Goal: Task Accomplishment & Management: Complete application form

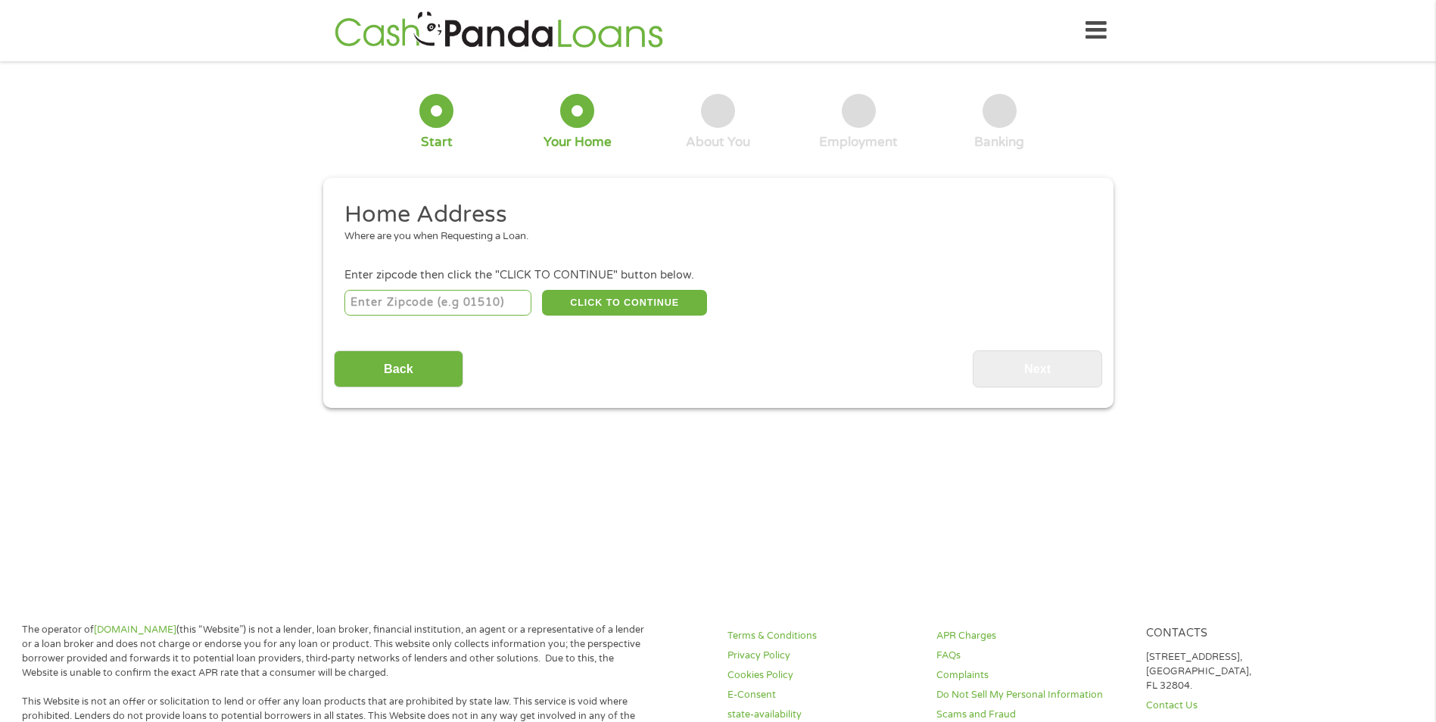
click at [447, 297] on input "number" at bounding box center [437, 303] width 187 height 26
type input "78521"
click at [649, 306] on button "CLICK TO CONTINUE" at bounding box center [624, 303] width 165 height 26
type input "78521"
type input "[GEOGRAPHIC_DATA]"
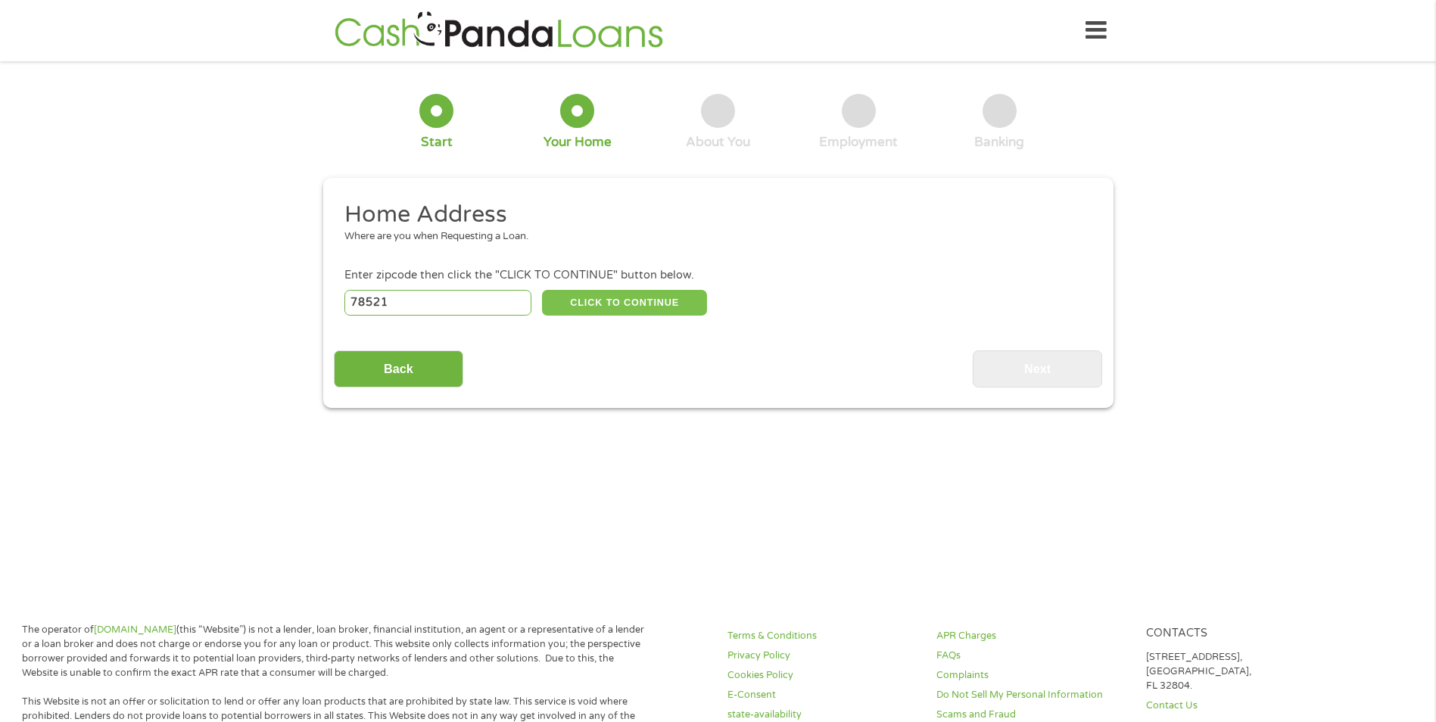
select select "[US_STATE]"
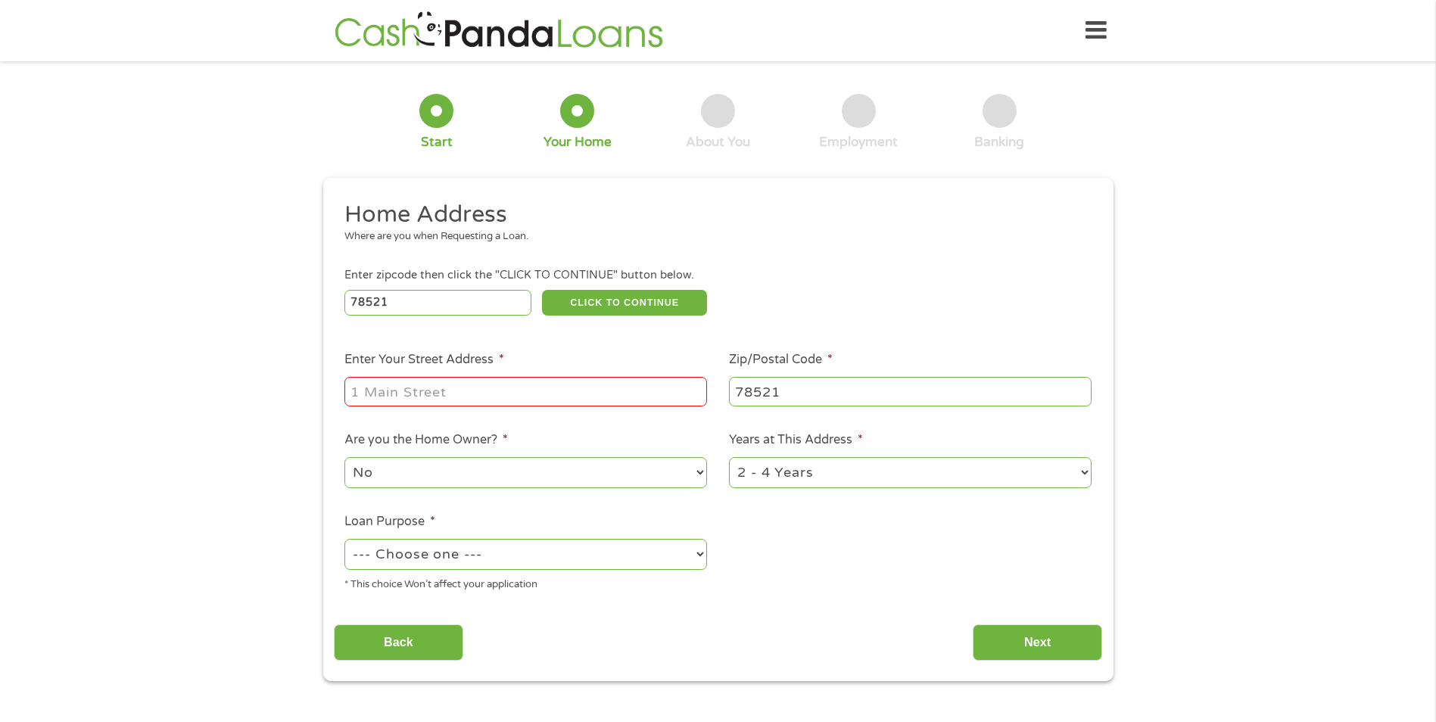
drag, startPoint x: 508, startPoint y: 390, endPoint x: 515, endPoint y: 386, distance: 7.8
click at [509, 390] on input "Enter Your Street Address *" at bounding box center [525, 391] width 362 height 29
type input "[STREET_ADDRESS]"
click at [617, 472] on select "No Yes" at bounding box center [525, 472] width 362 height 31
select select "yes"
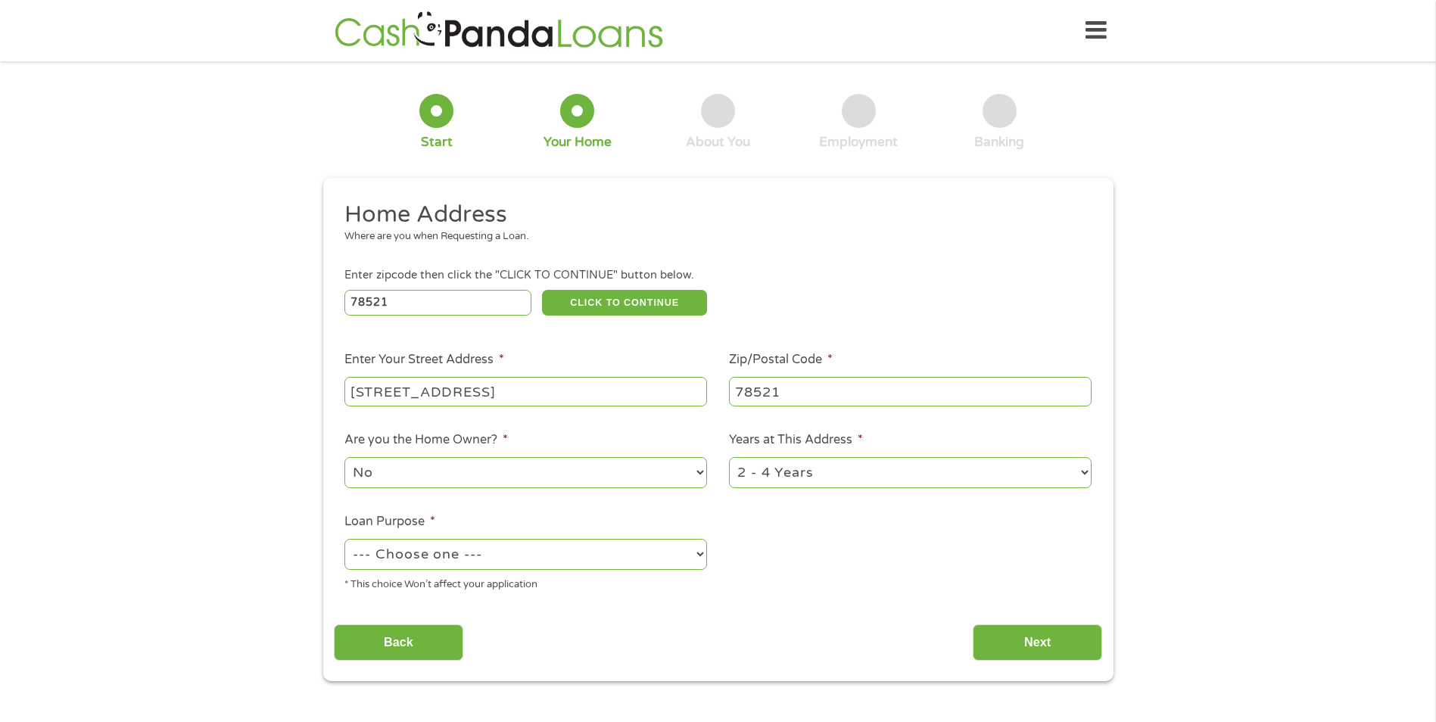
click at [344, 457] on select "No Yes" at bounding box center [525, 472] width 362 height 31
click at [904, 481] on select "1 Year or less 1 - 2 Years 2 - 4 Years Over 4 Years" at bounding box center [910, 472] width 362 height 31
select select "60months"
click at [729, 457] on select "1 Year or less 1 - 2 Years 2 - 4 Years Over 4 Years" at bounding box center [910, 472] width 362 height 31
click at [832, 471] on select "1 Year or less 1 - 2 Years 2 - 4 Years Over 4 Years" at bounding box center [910, 472] width 362 height 31
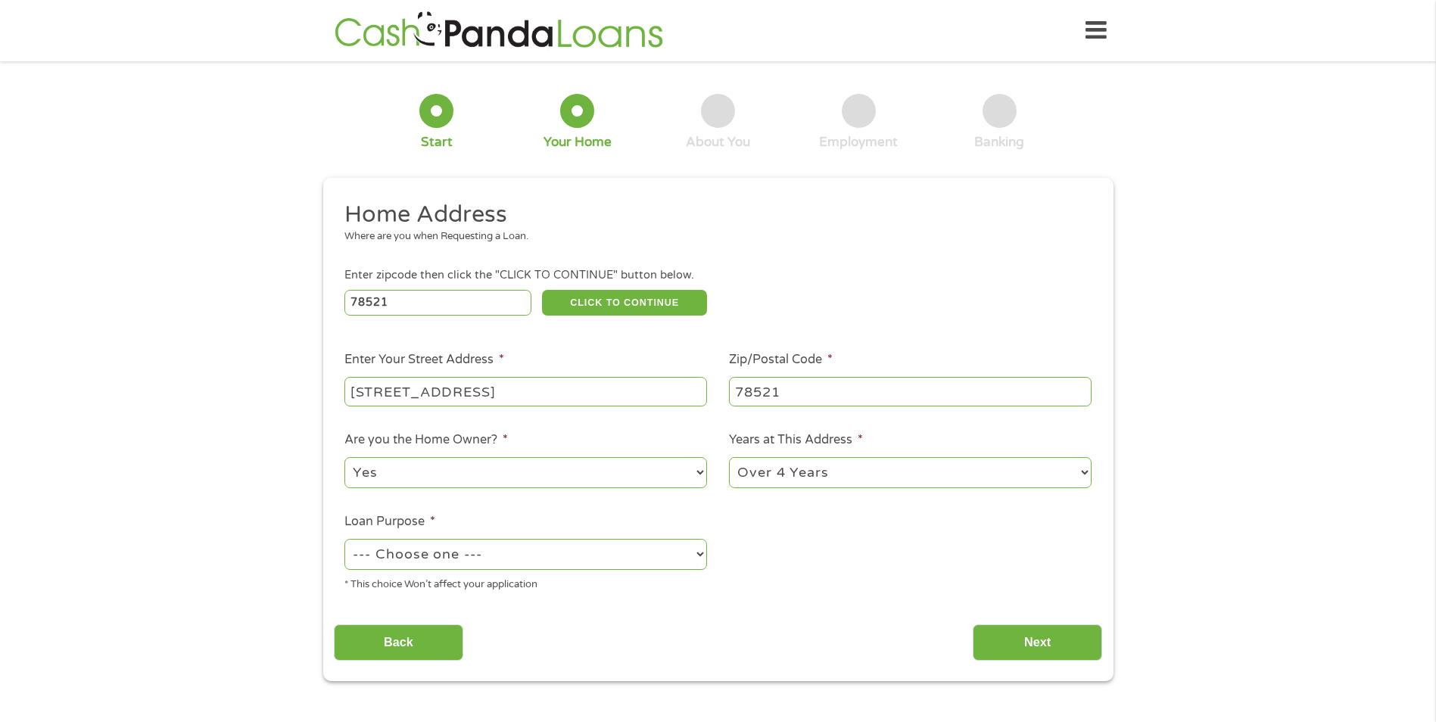
click at [726, 627] on div "Back Next" at bounding box center [718, 637] width 768 height 48
click at [620, 534] on li "Loan Purpose * --- Choose one --- Pay Bills Debt Consolidation Home Improvement…" at bounding box center [526, 552] width 384 height 80
click at [606, 558] on select "--- Choose one --- Pay Bills Debt Consolidation Home Improvement Major Purchase…" at bounding box center [525, 554] width 362 height 31
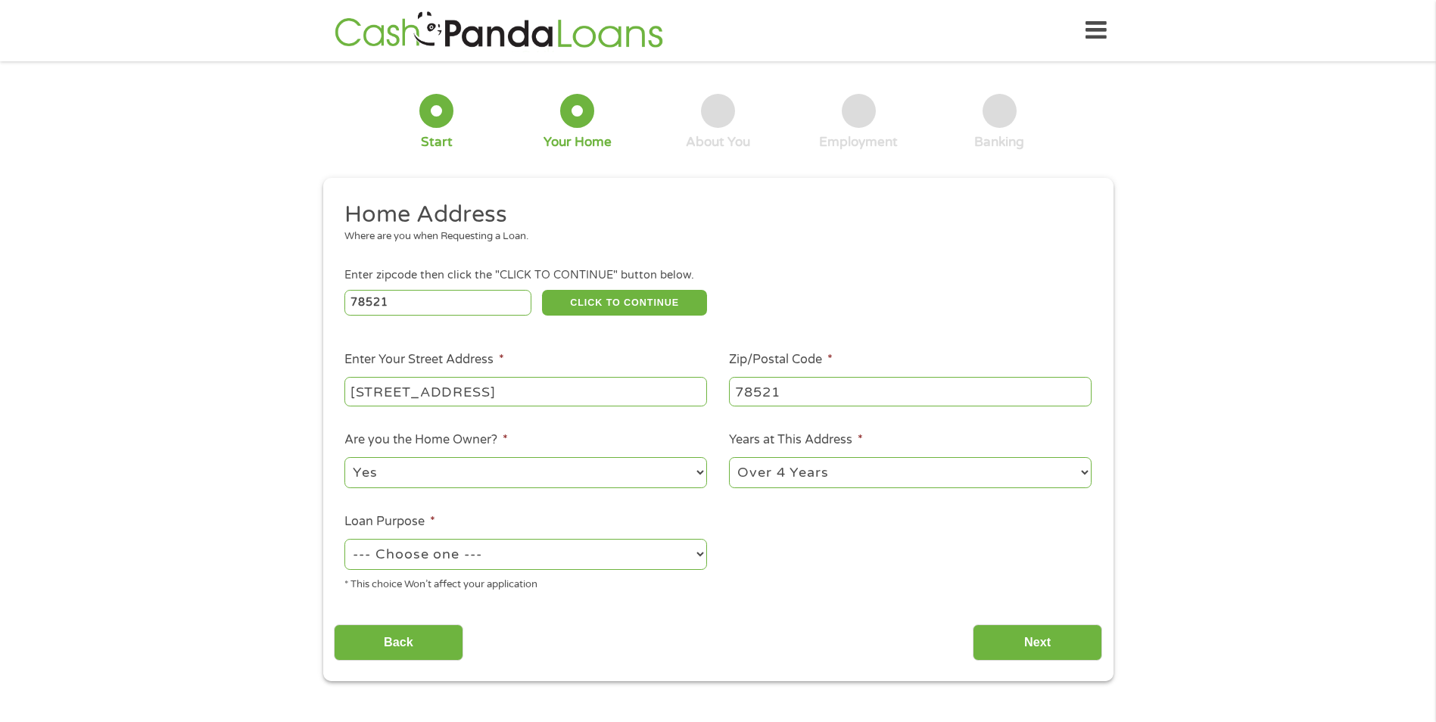
select select "other"
click at [344, 539] on select "--- Choose one --- Pay Bills Debt Consolidation Home Improvement Major Purchase…" at bounding box center [525, 554] width 362 height 31
click at [1029, 652] on input "Next" at bounding box center [1036, 642] width 129 height 37
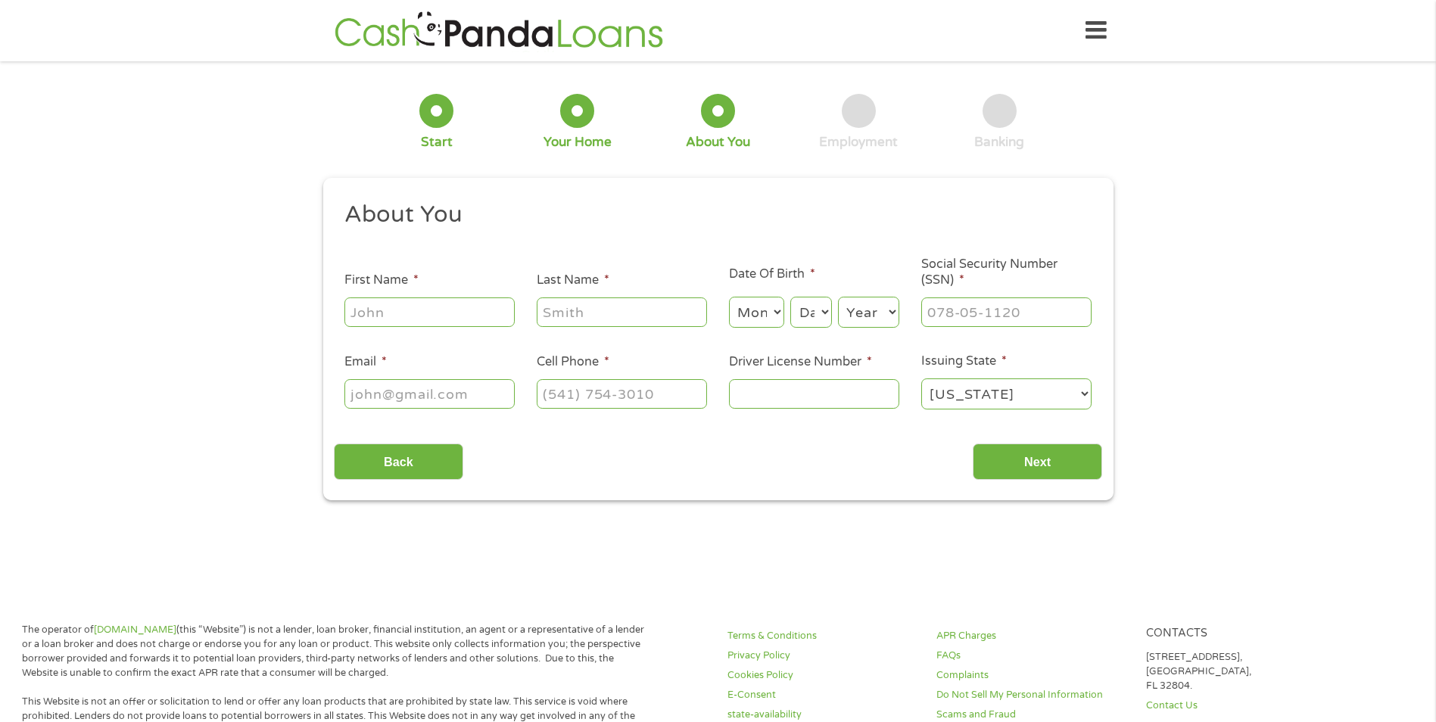
scroll to position [6, 6]
click at [443, 319] on input "First Name *" at bounding box center [429, 311] width 170 height 29
type input "[PERSON_NAME]"
click at [640, 308] on input "Last Name *" at bounding box center [622, 311] width 170 height 29
type input "[PERSON_NAME]"
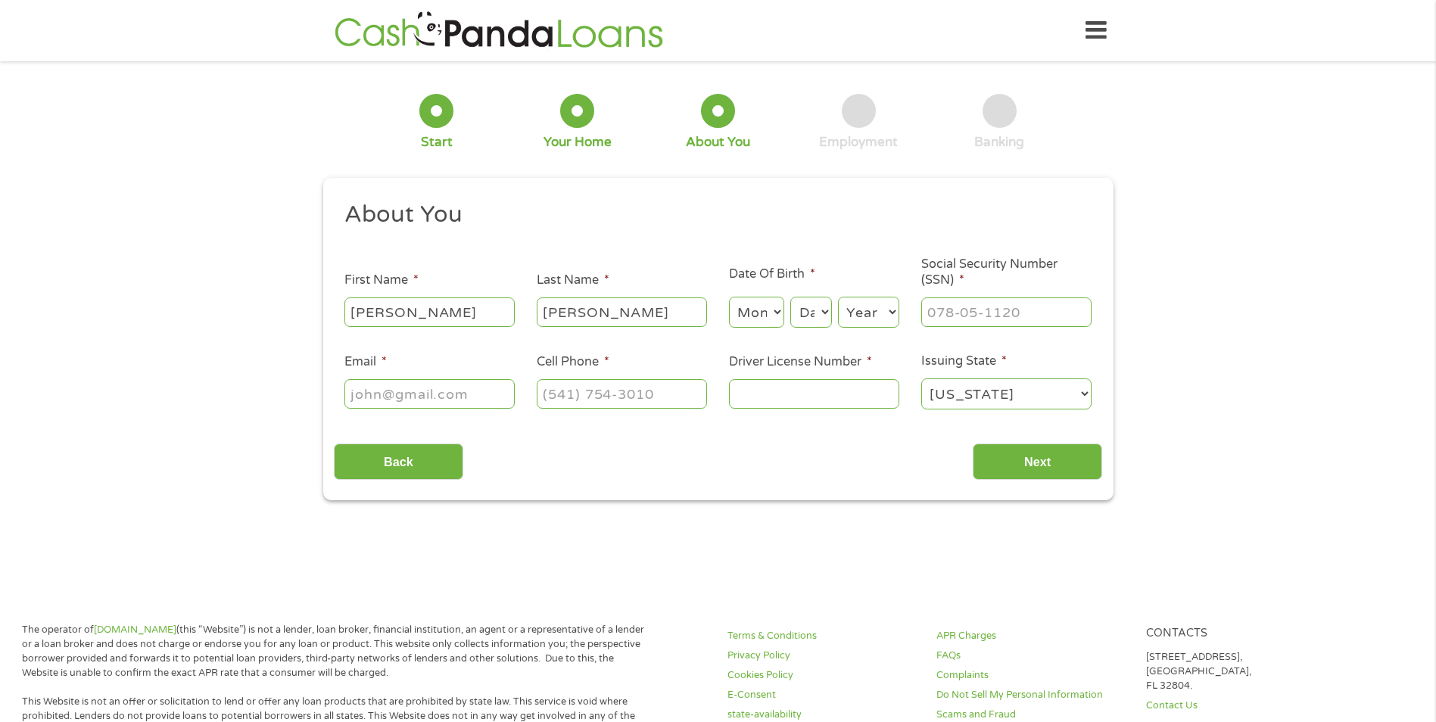
click at [454, 381] on input "Email *" at bounding box center [429, 393] width 170 height 29
click at [956, 294] on li "Social Security Number (SSN) *" at bounding box center [1006, 293] width 192 height 73
click at [951, 306] on input "___-__-____" at bounding box center [1006, 311] width 170 height 29
type input "645-52-9715"
click at [772, 394] on input "Driver License Number *" at bounding box center [814, 393] width 170 height 29
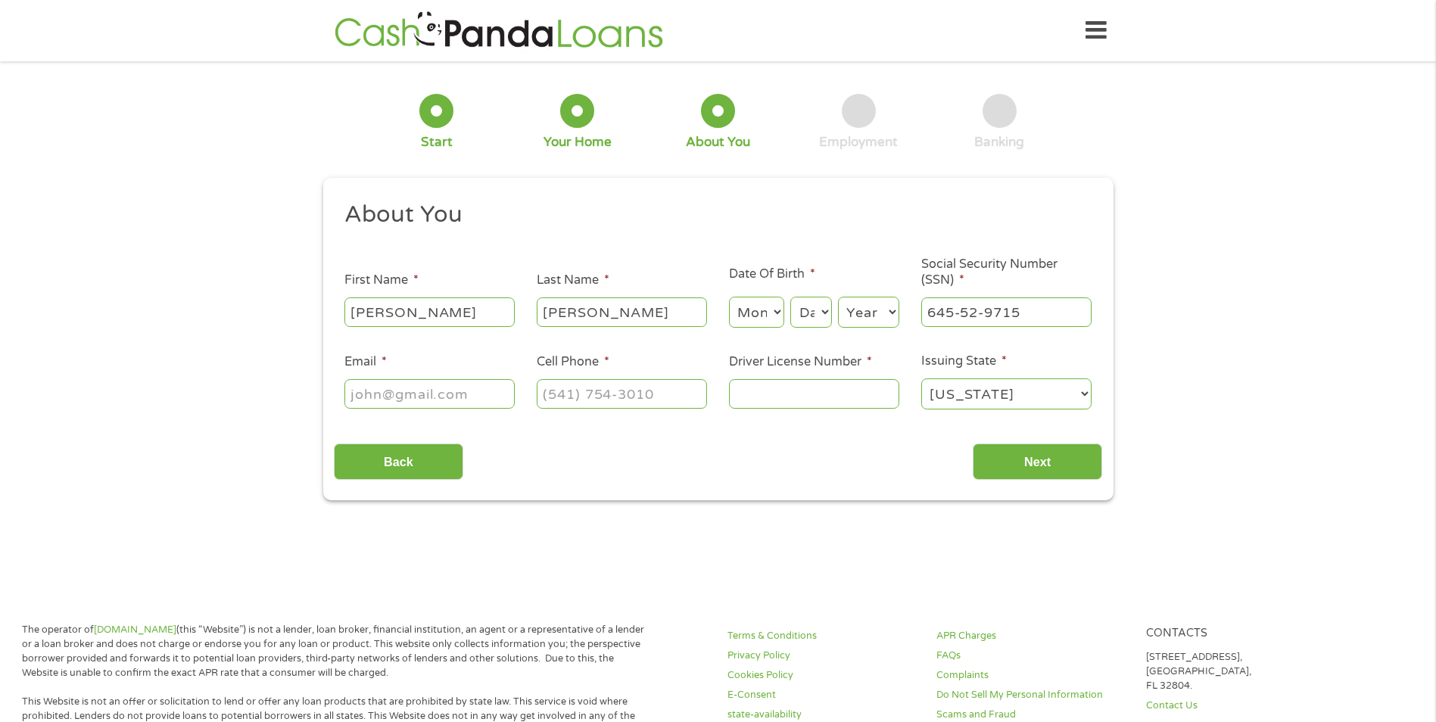
click at [398, 397] on input "Email *" at bounding box center [429, 393] width 170 height 29
type input "[EMAIL_ADDRESS][DOMAIN_NAME]"
click at [624, 394] on input "(___) ___-____" at bounding box center [622, 393] width 170 height 29
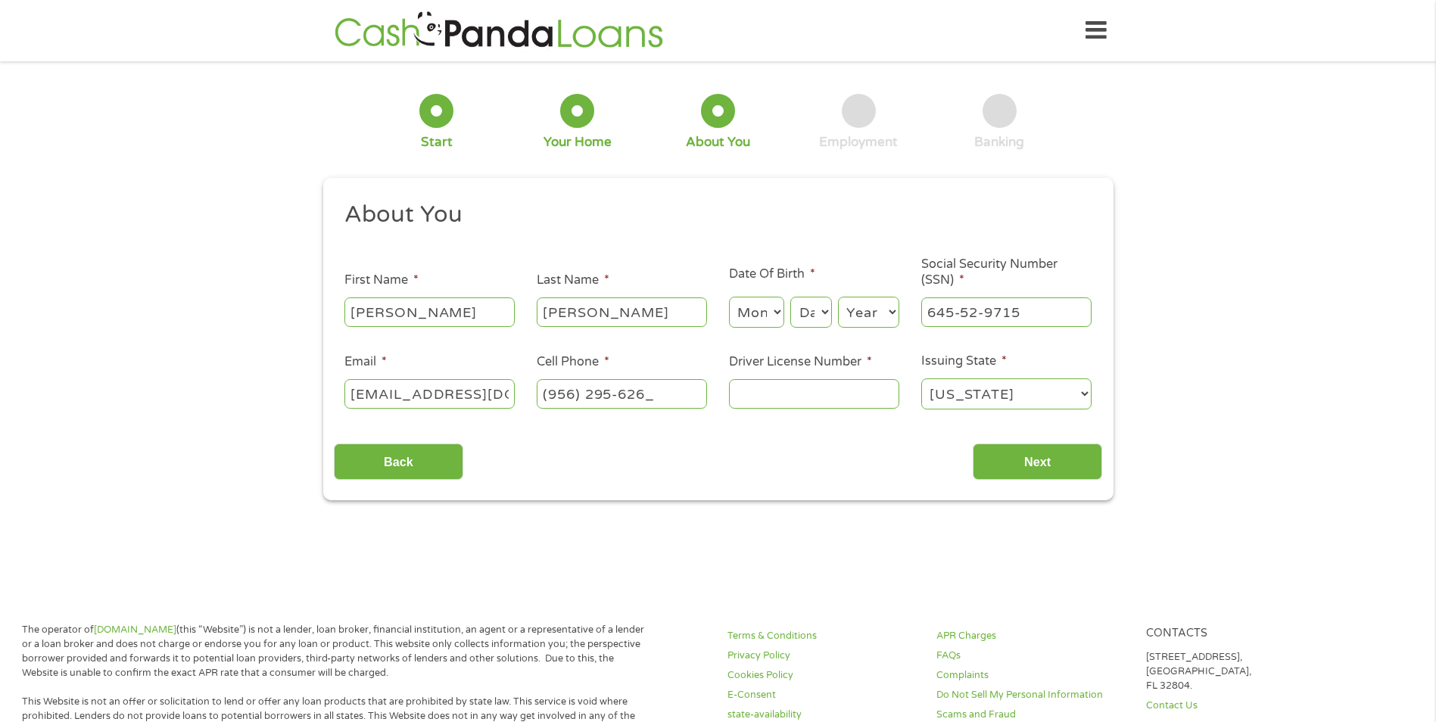
type input "[PHONE_NUMBER]"
click at [822, 399] on input "Driver License Number *" at bounding box center [814, 393] width 170 height 29
type input "42521819"
click at [1031, 450] on input "Next" at bounding box center [1036, 461] width 129 height 37
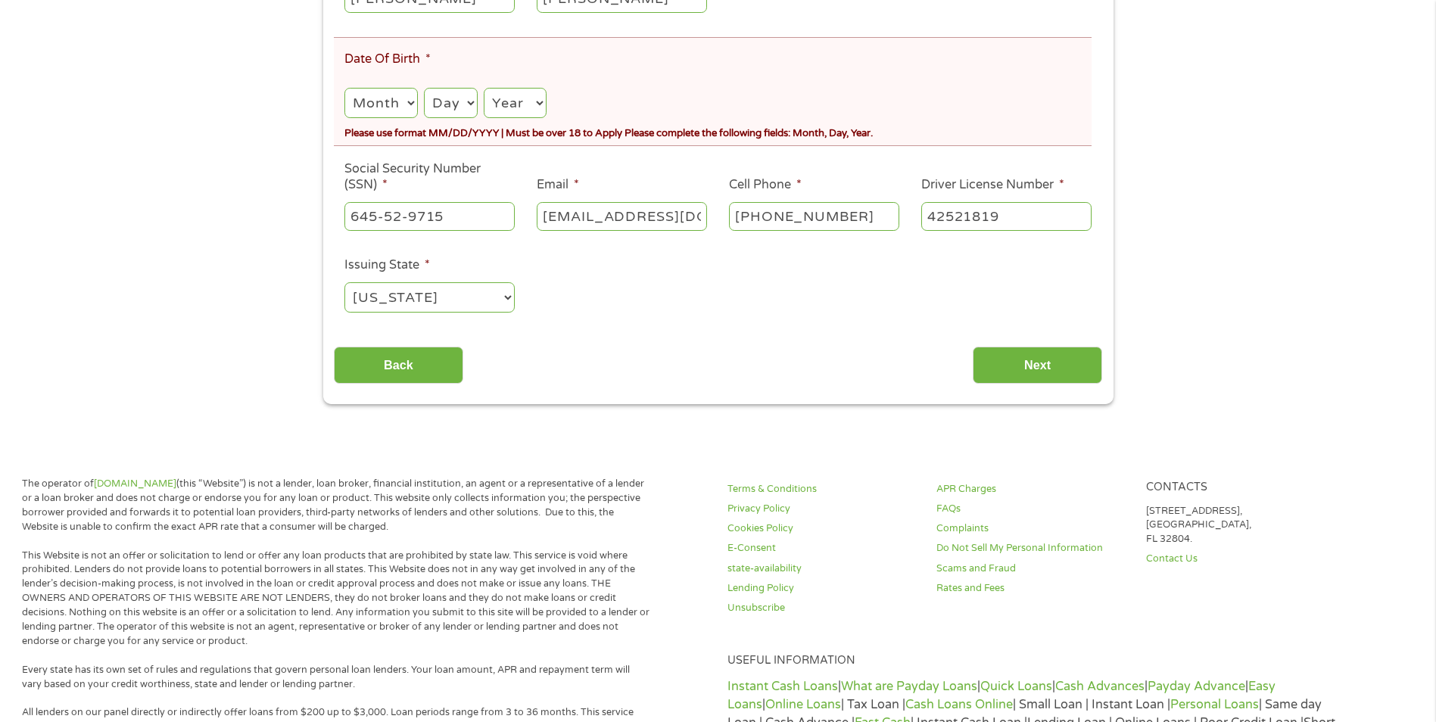
scroll to position [378, 0]
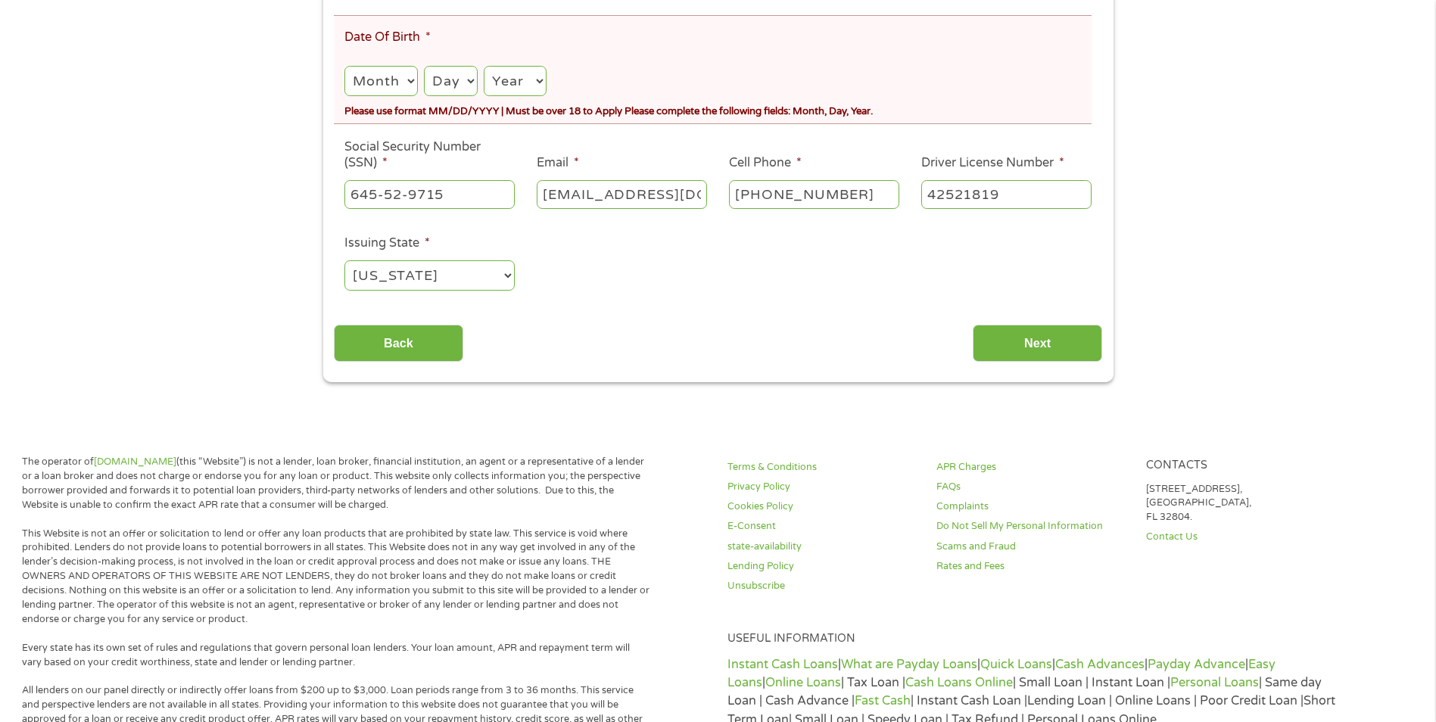
click at [390, 73] on select "Month 1 2 3 4 5 6 7 8 9 10 11 12" at bounding box center [380, 81] width 73 height 31
select select "5"
click at [344, 66] on select "Month 1 2 3 4 5 6 7 8 9 10 11 12" at bounding box center [380, 81] width 73 height 31
click at [448, 76] on select "Day 1 2 3 4 5 6 7 8 9 10 11 12 13 14 15 16 17 18 19 20 21 22 23 24 25 26 27 28 …" at bounding box center [451, 81] width 54 height 31
select select "27"
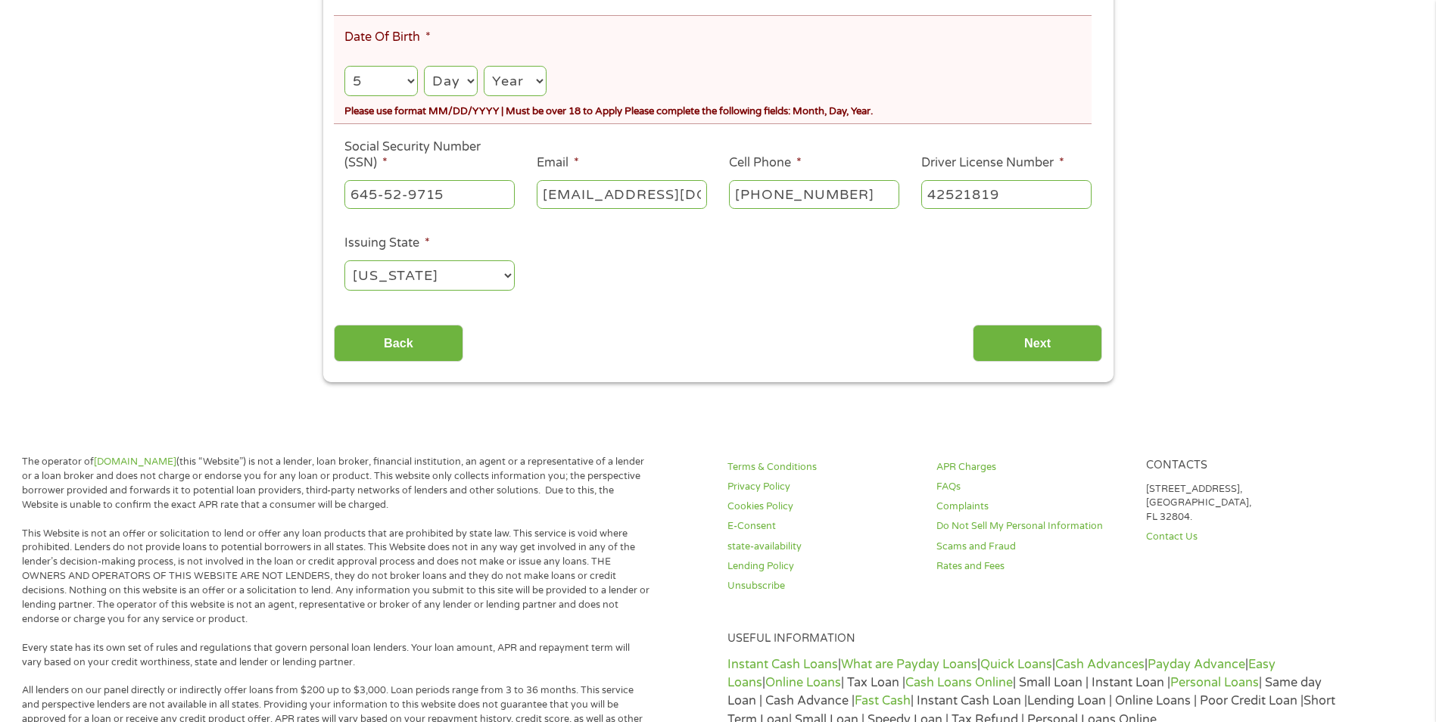
click at [424, 66] on select "Day 1 2 3 4 5 6 7 8 9 10 11 12 13 14 15 16 17 18 19 20 21 22 23 24 25 26 27 28 …" at bounding box center [451, 81] width 54 height 31
click at [522, 87] on select "Year [DATE] 2006 2005 2004 2003 2002 2001 2000 1999 1998 1997 1996 1995 1994 19…" at bounding box center [515, 81] width 62 height 31
select select "1996"
click at [484, 66] on select "Year [DATE] 2006 2005 2004 2003 2002 2001 2000 1999 1998 1997 1996 1995 1994 19…" at bounding box center [515, 81] width 62 height 31
click at [1059, 347] on input "Next" at bounding box center [1036, 343] width 129 height 37
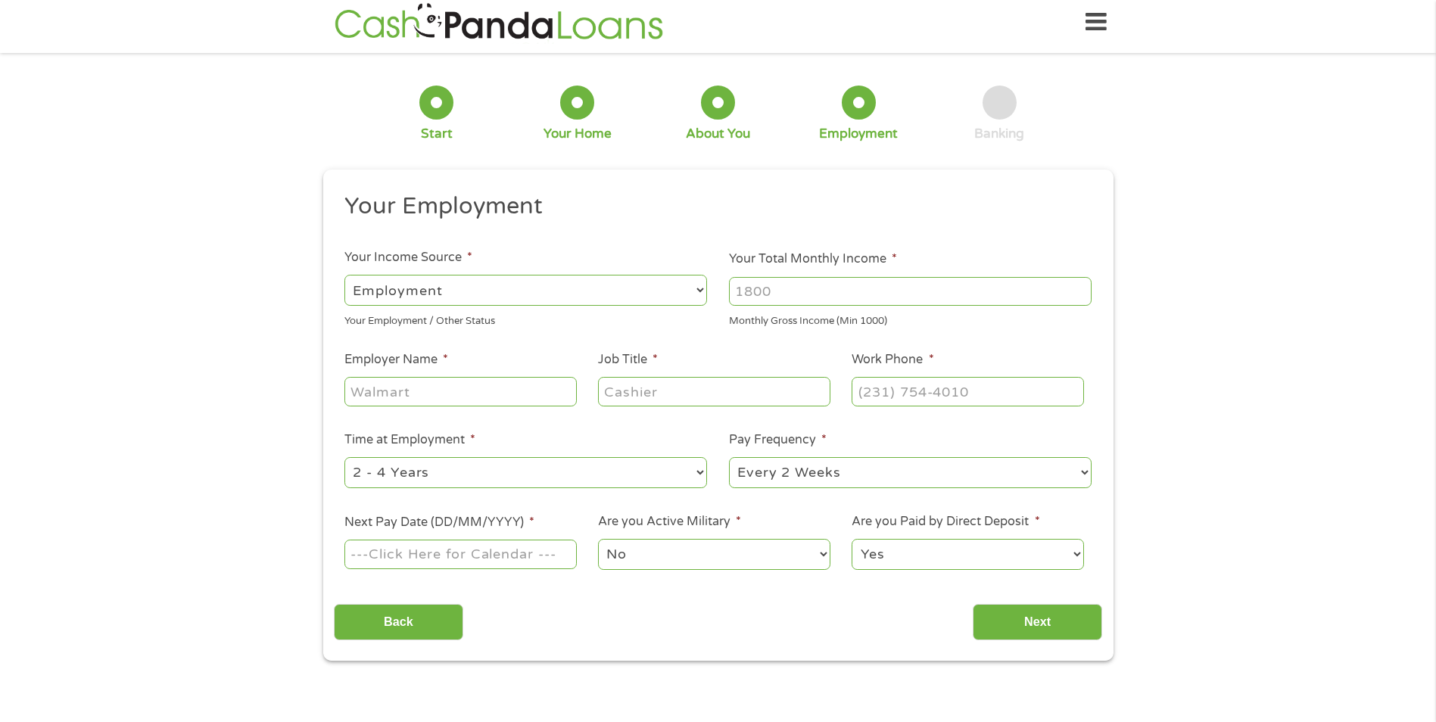
scroll to position [0, 0]
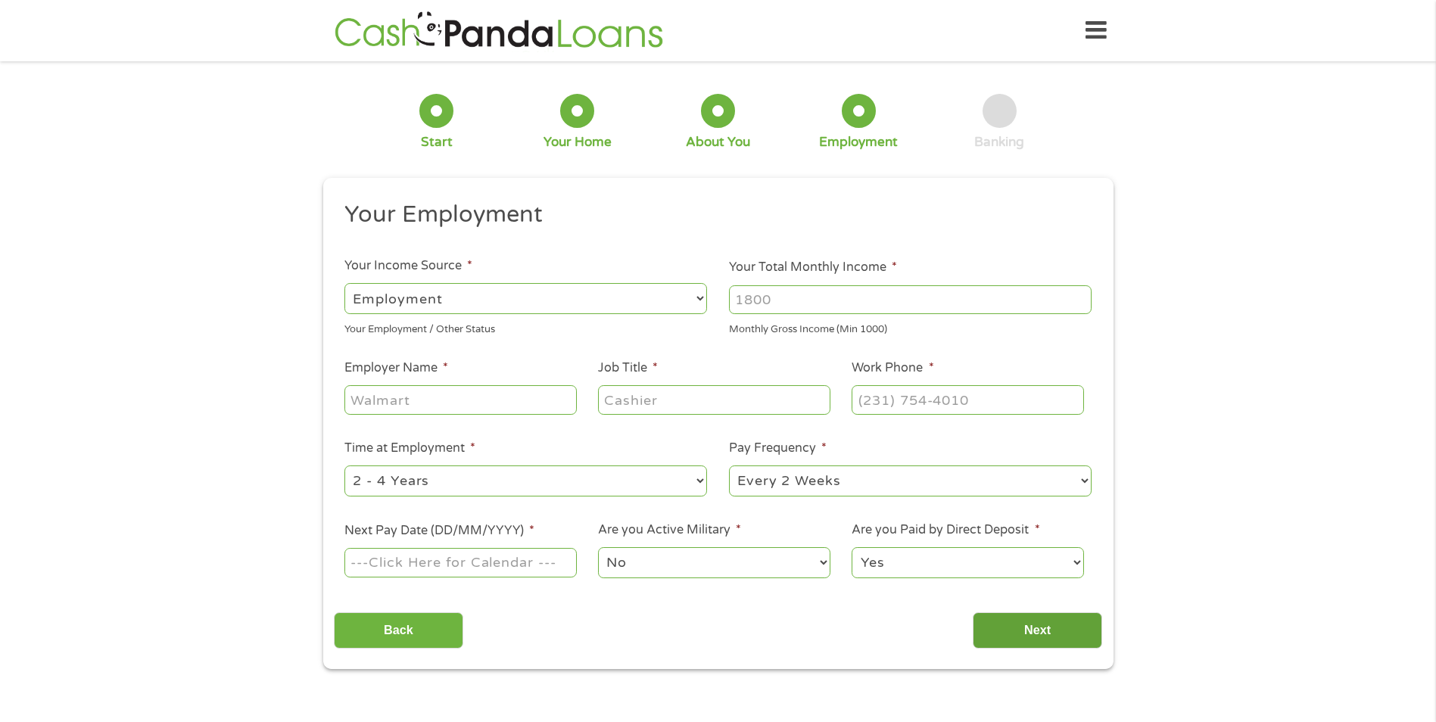
click at [1059, 639] on input "Next" at bounding box center [1036, 630] width 129 height 37
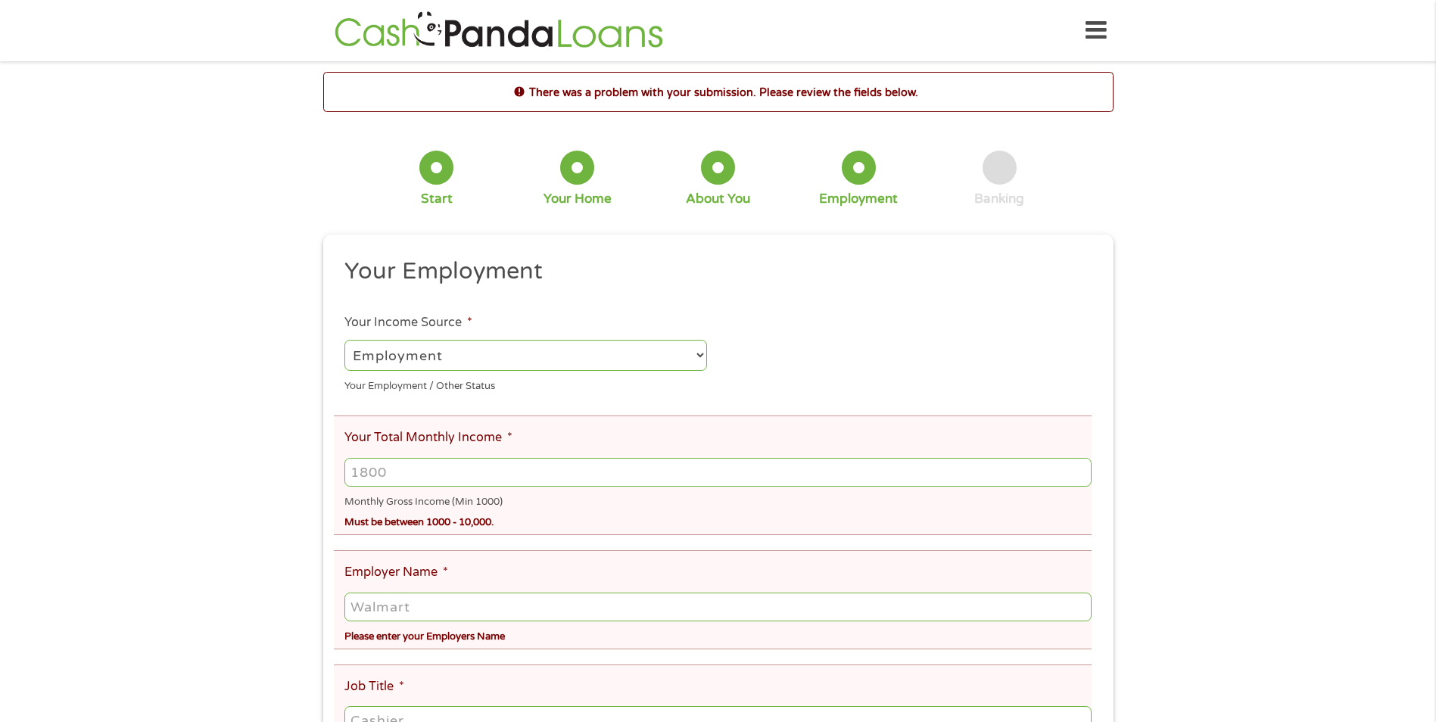
click at [658, 375] on div "Your Employment / Other Status" at bounding box center [525, 383] width 362 height 20
click at [627, 352] on select "--- Choose one --- Employment [DEMOGRAPHIC_DATA] Benefits" at bounding box center [525, 355] width 362 height 31
click at [344, 340] on select "--- Choose one --- Employment [DEMOGRAPHIC_DATA] Benefits" at bounding box center [525, 355] width 362 height 31
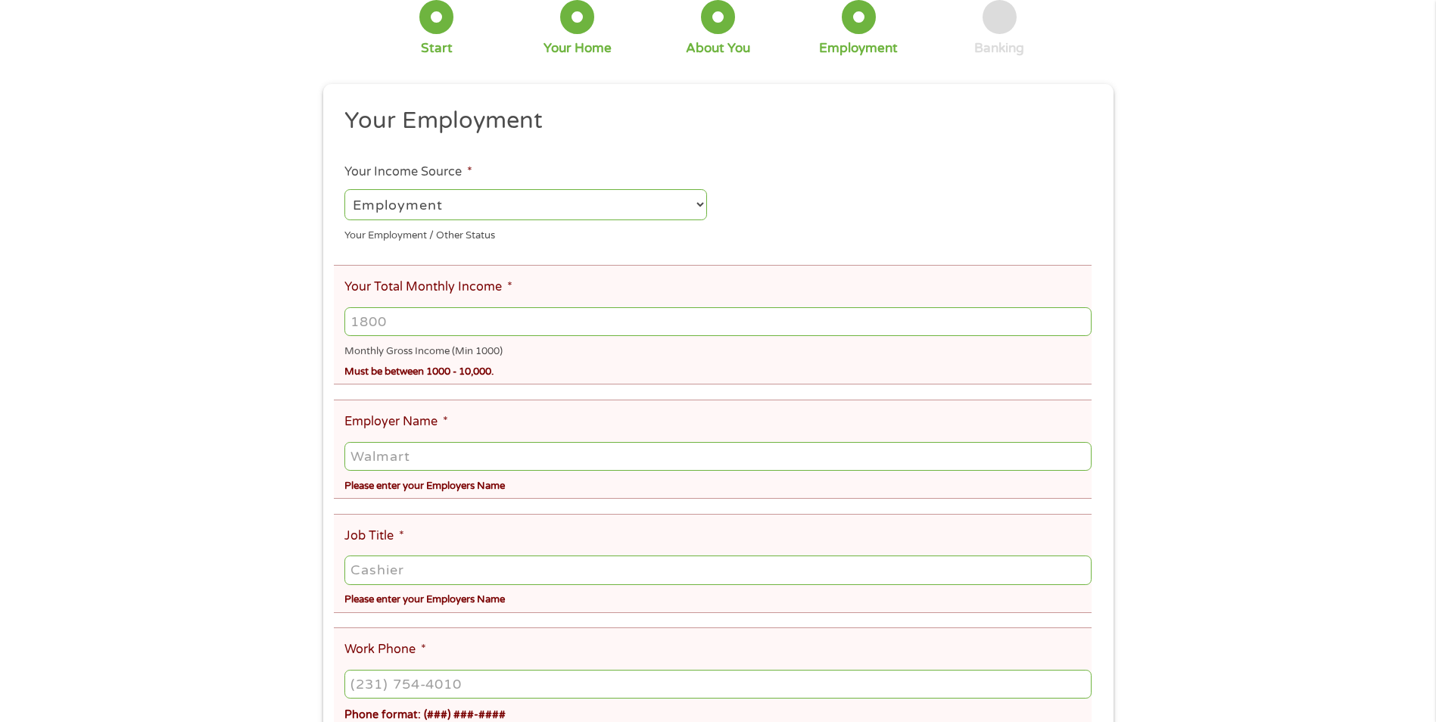
scroll to position [151, 0]
click at [518, 325] on input "Your Total Monthly Income *" at bounding box center [717, 320] width 746 height 29
type input "2700"
click at [500, 457] on input "Employer Name *" at bounding box center [717, 455] width 746 height 29
type input "ALL"
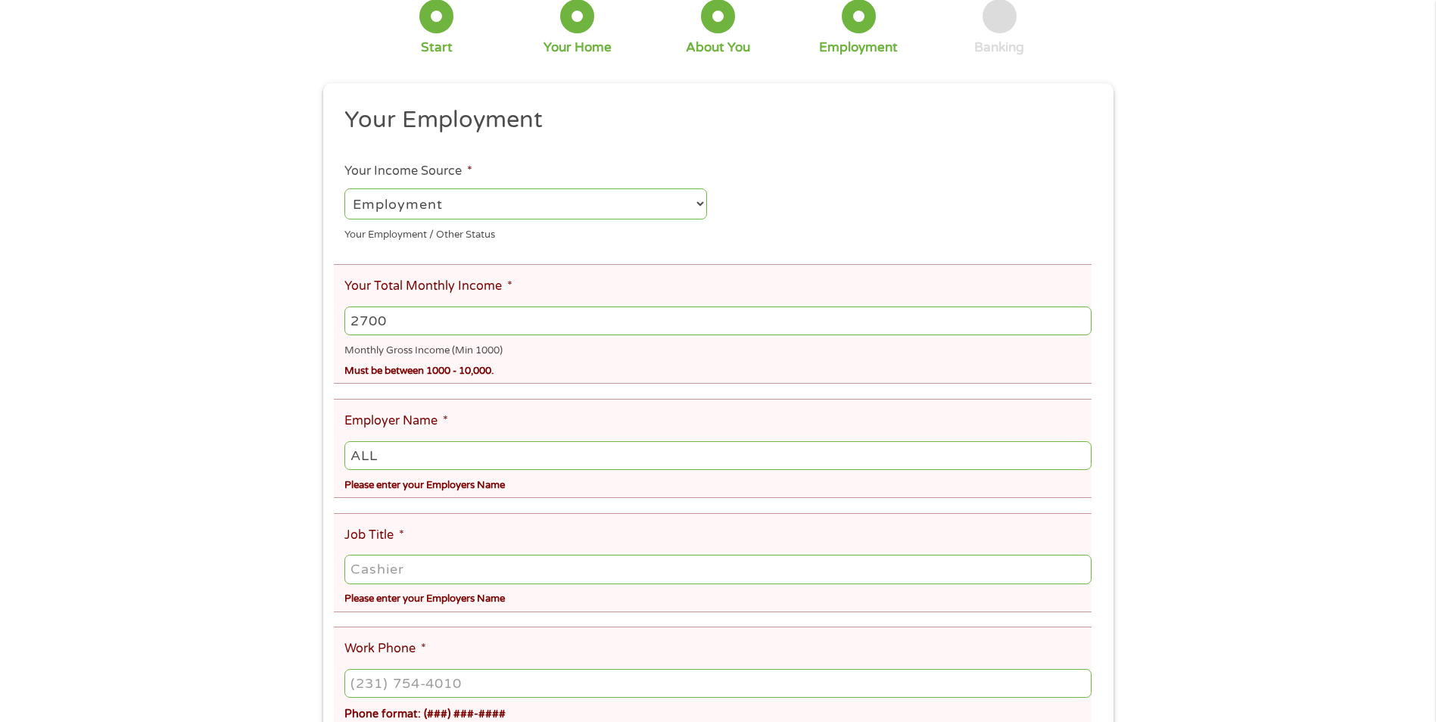
drag, startPoint x: 415, startPoint y: 314, endPoint x: 319, endPoint y: 305, distance: 97.3
click at [319, 305] on div "There was a problem with your submission. Please review the fields below. 1 Sta…" at bounding box center [718, 514] width 817 height 1186
type input "2"
click at [443, 315] on input "Your Total Monthly Income *" at bounding box center [717, 320] width 746 height 29
type input "2333"
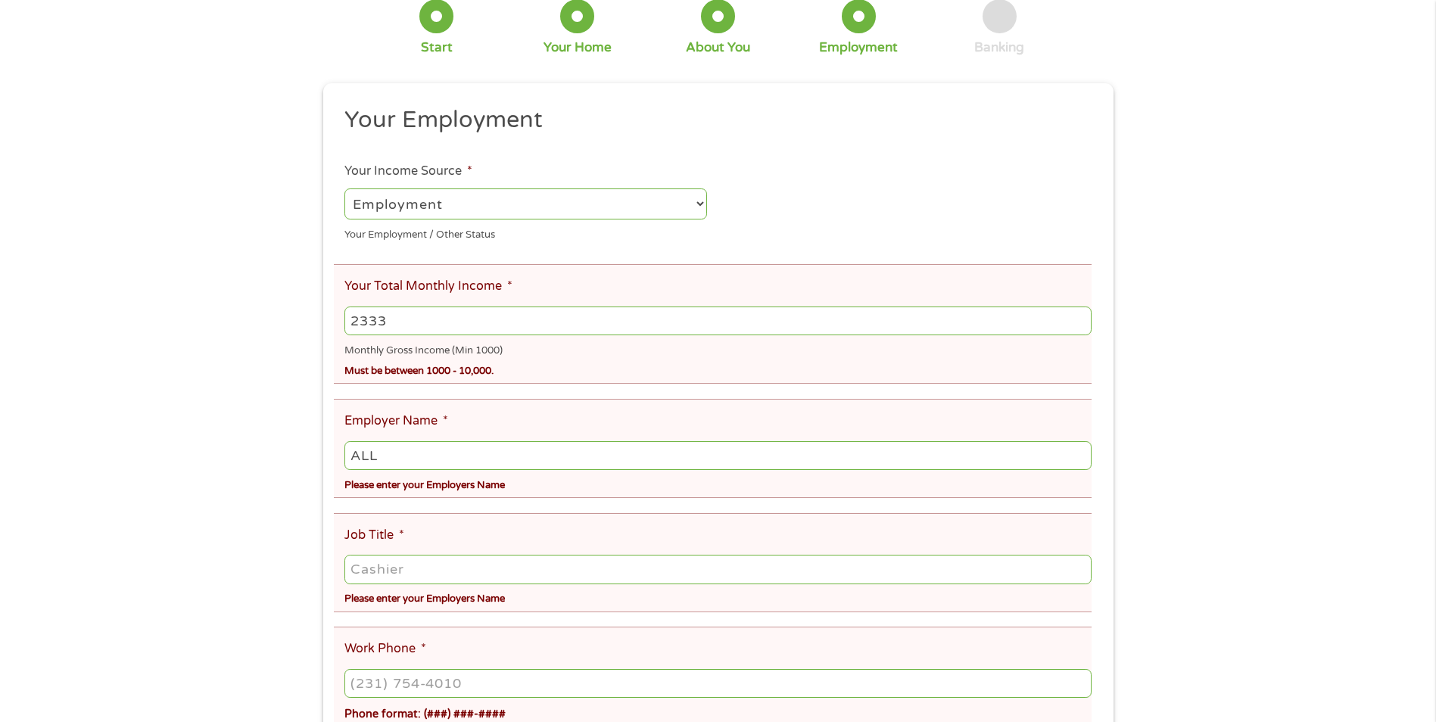
click at [431, 453] on input "ALL" at bounding box center [717, 455] width 746 height 29
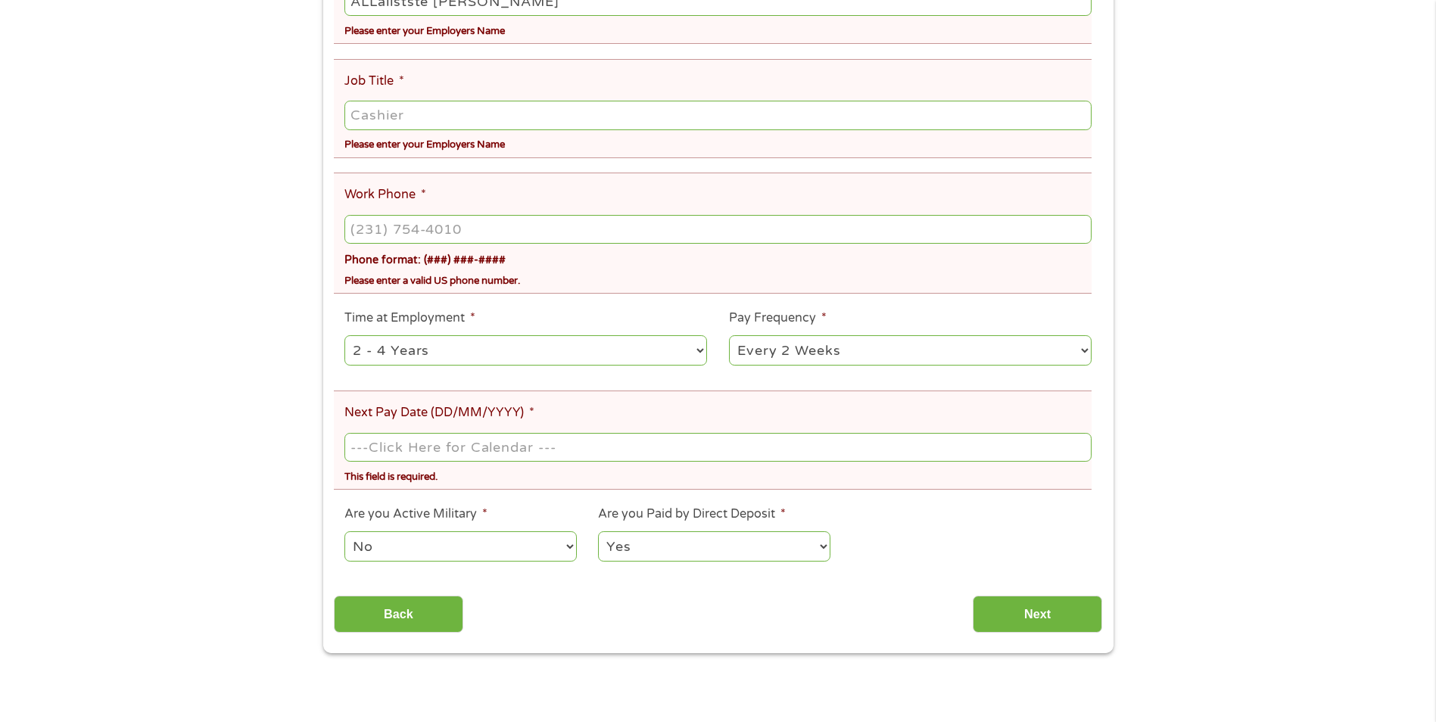
type input "ALLallstste [PERSON_NAME]"
type input "(___) ___-____"
click at [407, 225] on input "(___) ___-____" at bounding box center [717, 229] width 746 height 29
click at [428, 116] on input "Job Title *" at bounding box center [717, 115] width 746 height 29
type input "insurance sales producer"
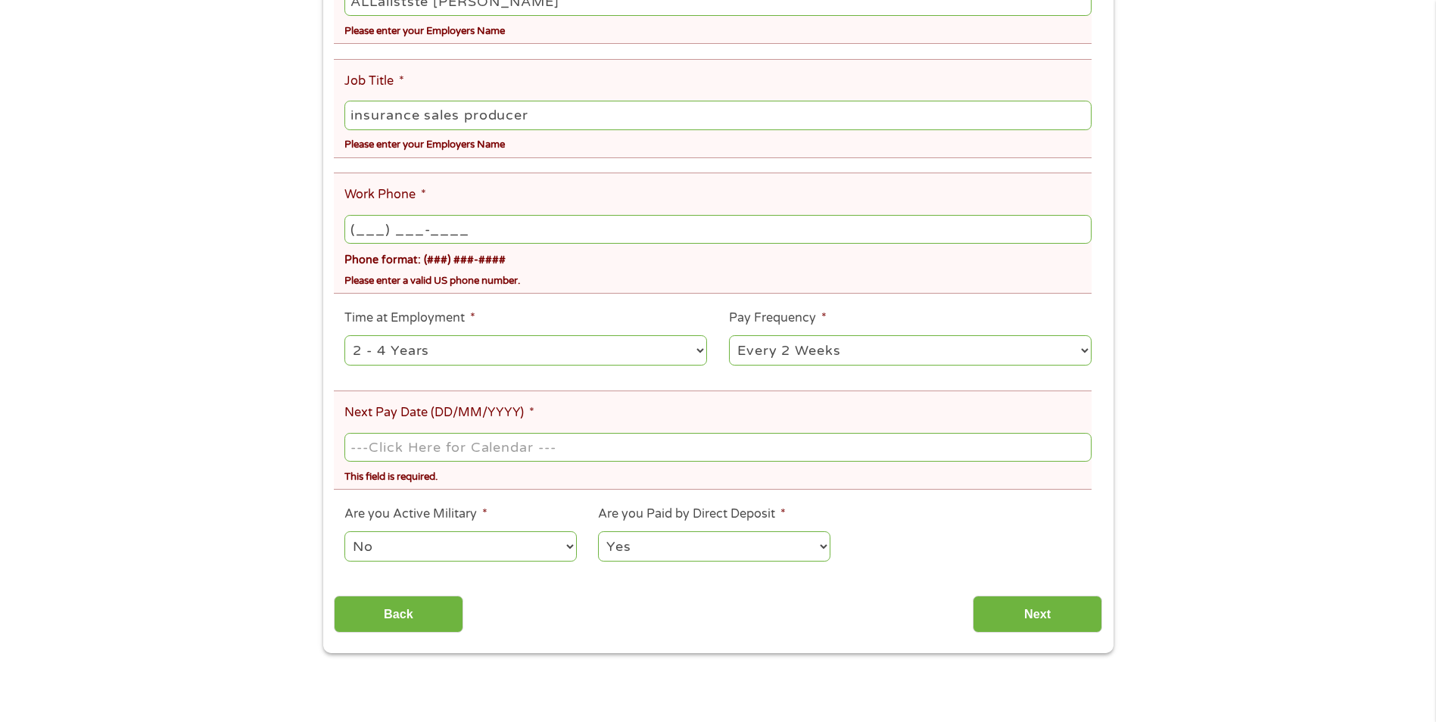
click at [502, 235] on input "(___) ___-____" at bounding box center [717, 229] width 746 height 29
type input "[PHONE_NUMBER]"
click at [475, 344] on select "--- Choose one --- 1 Year or less 1 - 2 Years 2 - 4 Years Over 4 Years" at bounding box center [525, 350] width 362 height 31
click at [344, 335] on select "--- Choose one --- 1 Year or less 1 - 2 Years 2 - 4 Years Over 4 Years" at bounding box center [525, 350] width 362 height 31
click at [945, 348] on select "--- Choose one --- Every 2 Weeks Every Week Monthly Semi-Monthly" at bounding box center [910, 350] width 362 height 31
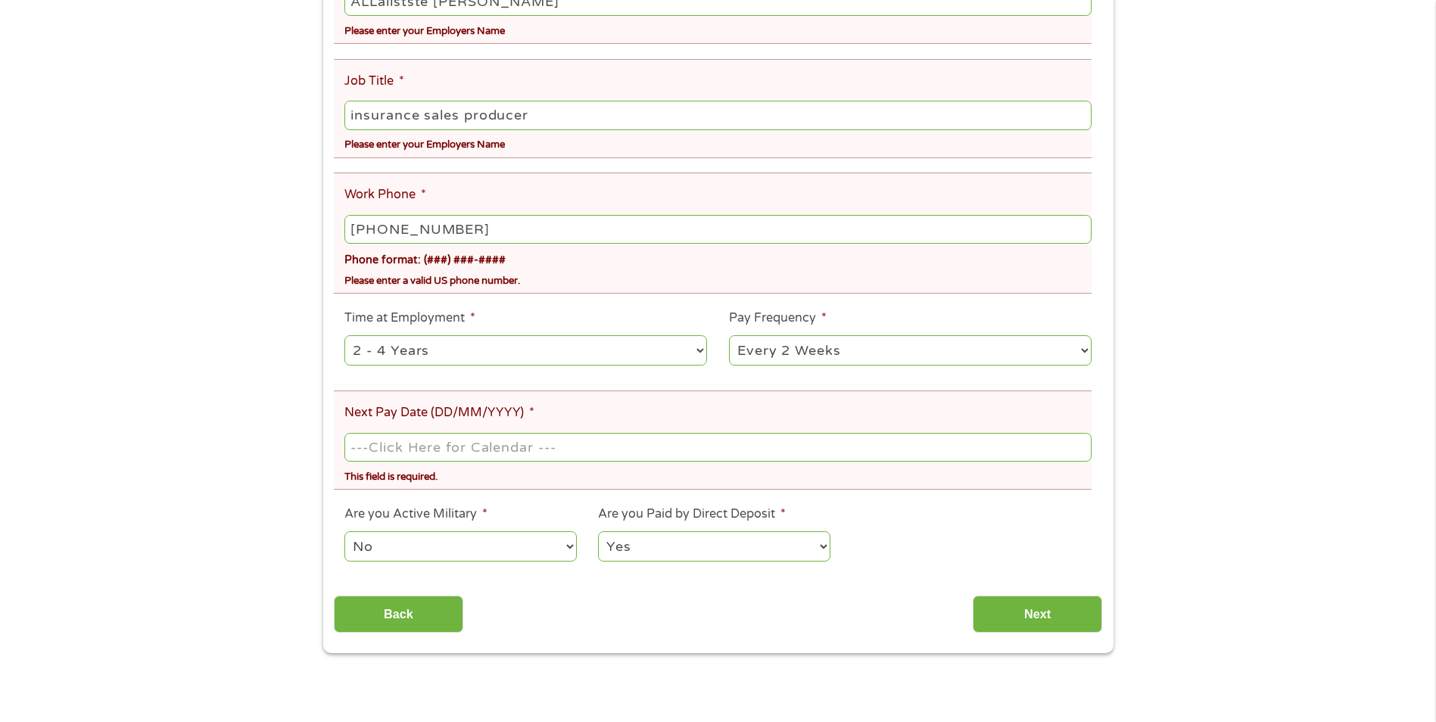
click at [729, 335] on select "--- Choose one --- Every 2 Weeks Every Week Monthly Semi-Monthly" at bounding box center [910, 350] width 362 height 31
click at [519, 439] on input "Next Pay Date (DD/MM/YYYY) *" at bounding box center [717, 447] width 746 height 29
type input "[DATE]"
click at [542, 546] on select "No Yes" at bounding box center [460, 546] width 232 height 31
click at [782, 605] on div "Back Next" at bounding box center [718, 609] width 768 height 48
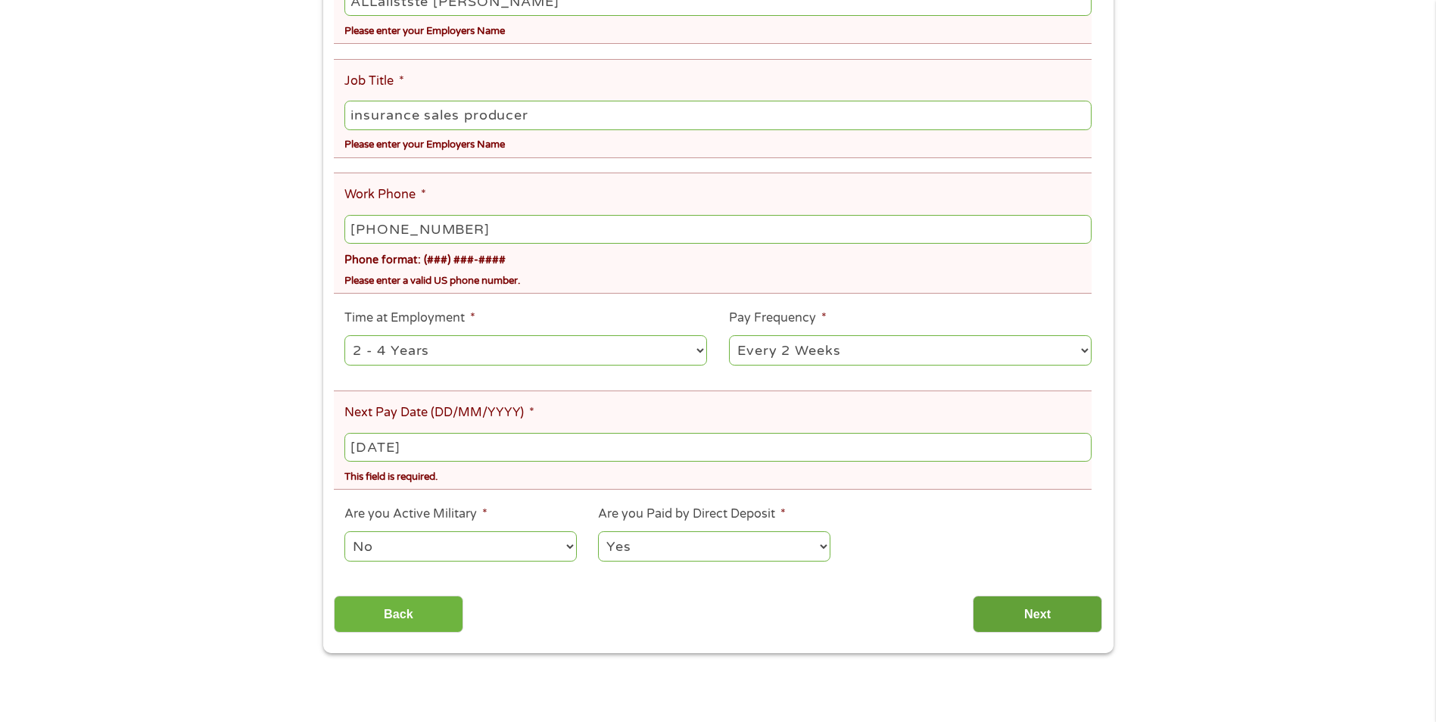
drag, startPoint x: 1022, startPoint y: 614, endPoint x: 1012, endPoint y: 606, distance: 12.4
click at [1019, 615] on input "Next" at bounding box center [1036, 614] width 129 height 37
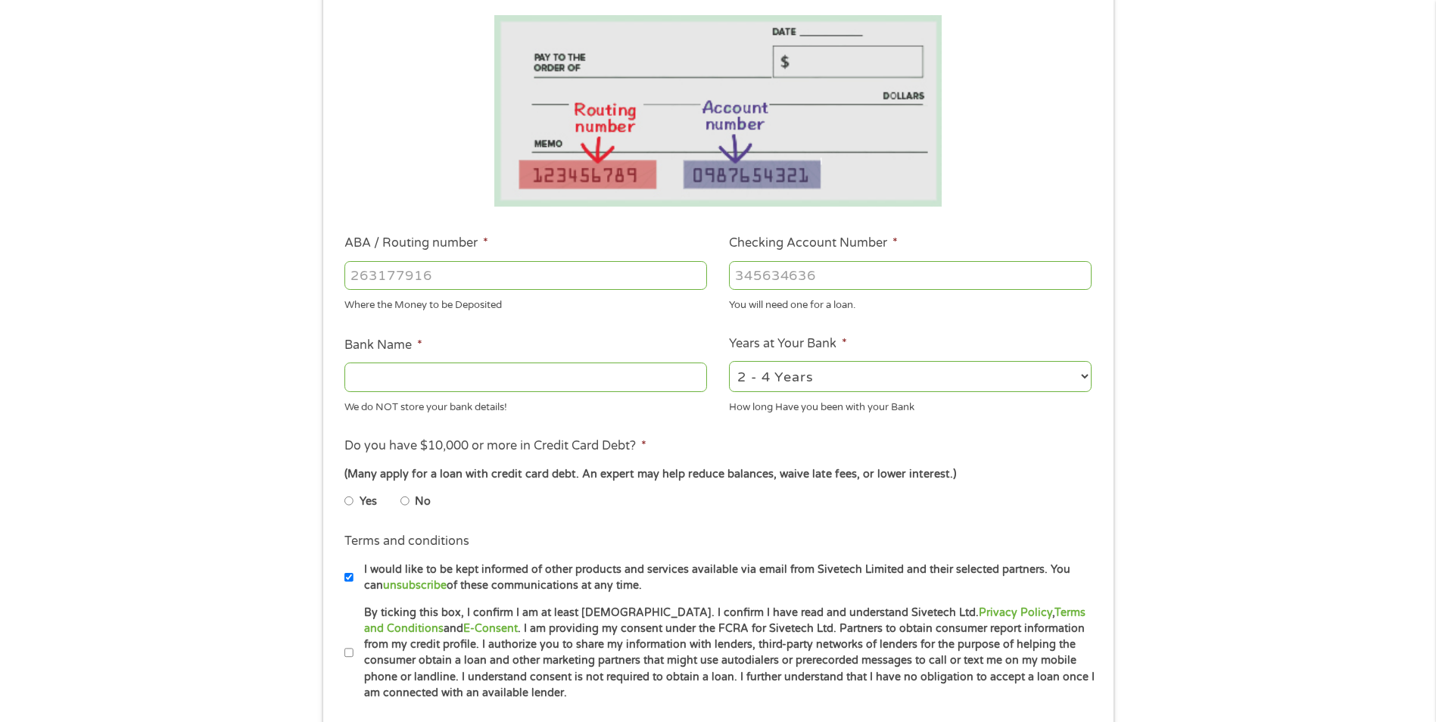
scroll to position [454, 0]
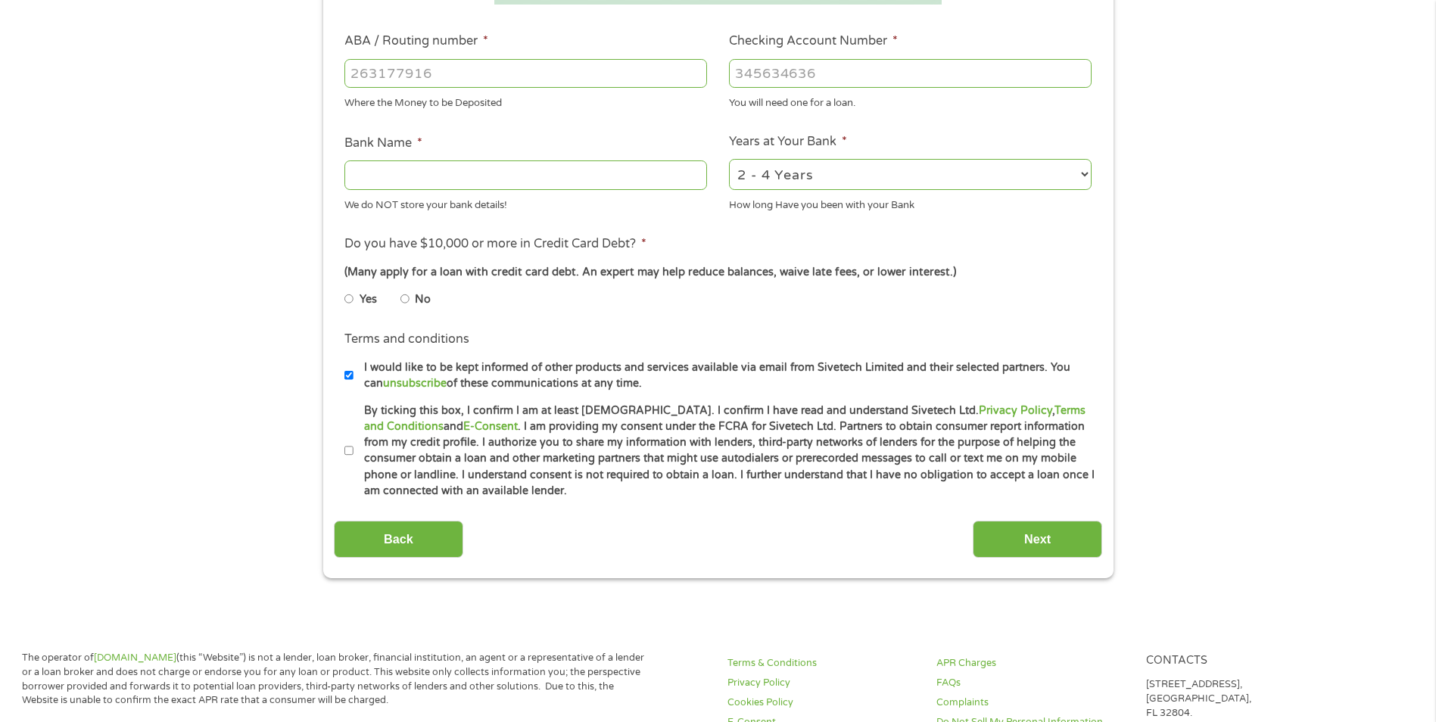
click at [738, 175] on select "2 - 4 Years 6 - 12 Months 1 - 2 Years Over 4 Years" at bounding box center [910, 174] width 362 height 31
select select "24months"
click at [729, 159] on select "2 - 4 Years 6 - 12 Months 1 - 2 Years Over 4 Years" at bounding box center [910, 174] width 362 height 31
click at [350, 299] on input "Yes" at bounding box center [348, 299] width 9 height 24
radio input "true"
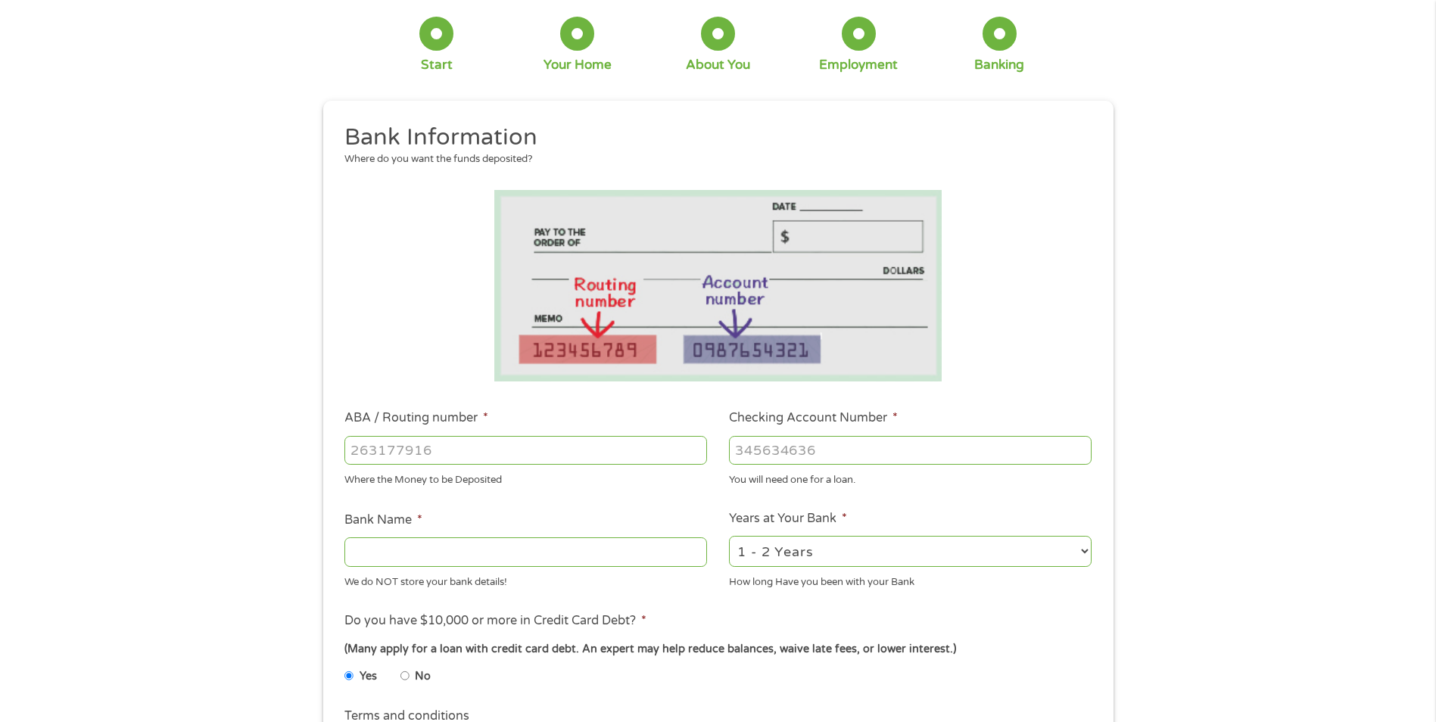
scroll to position [76, 0]
click at [474, 443] on input "ABA / Routing number *" at bounding box center [525, 451] width 362 height 29
type input "488132776442"
click at [829, 450] on input "Checking Account Number *" at bounding box center [910, 451] width 362 height 29
type input "488132776442"
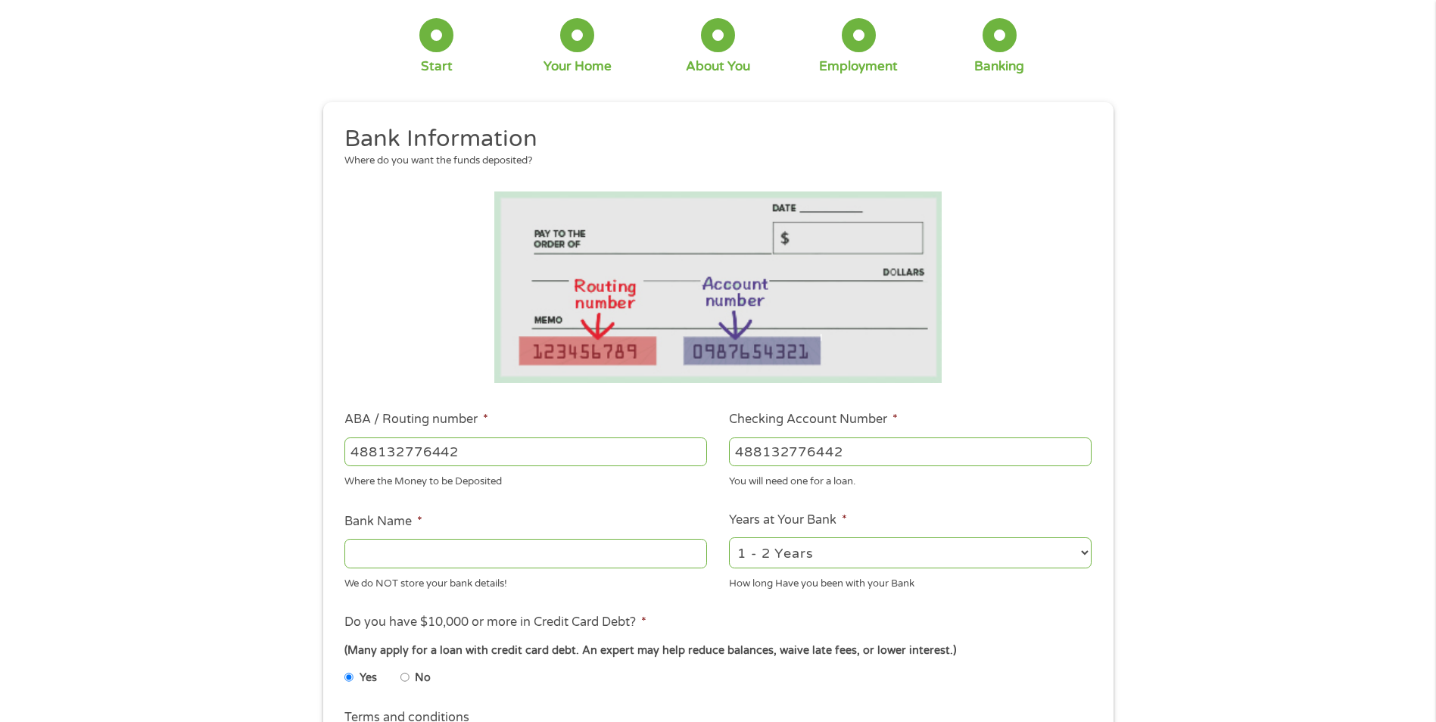
drag, startPoint x: 481, startPoint y: 451, endPoint x: 130, endPoint y: 446, distance: 350.4
click at [130, 446] on div "1 Start 2 Your Home 3 About You 4 Employment 5 Banking 6 This field is hidden w…" at bounding box center [718, 476] width 1436 height 960
type input "111000025"
type input "BANK OF AMERICA NA"
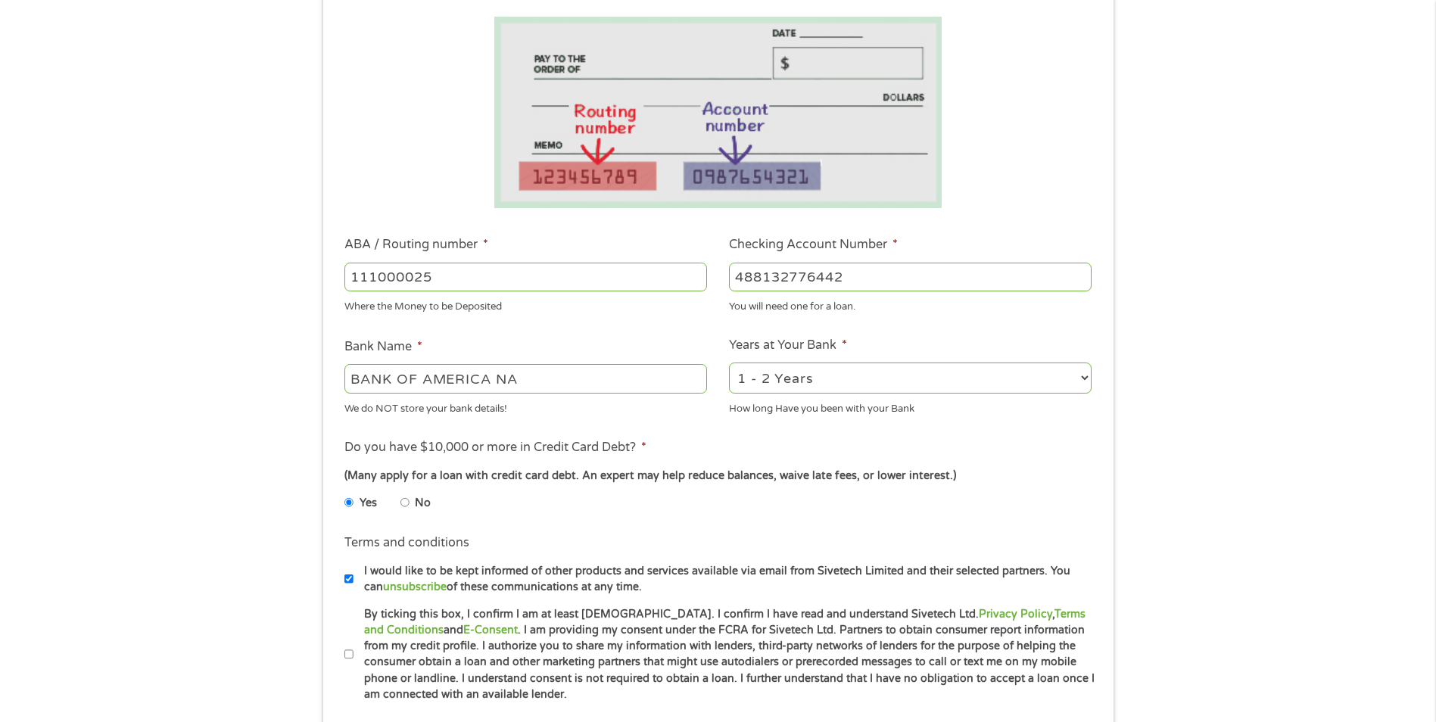
scroll to position [454, 0]
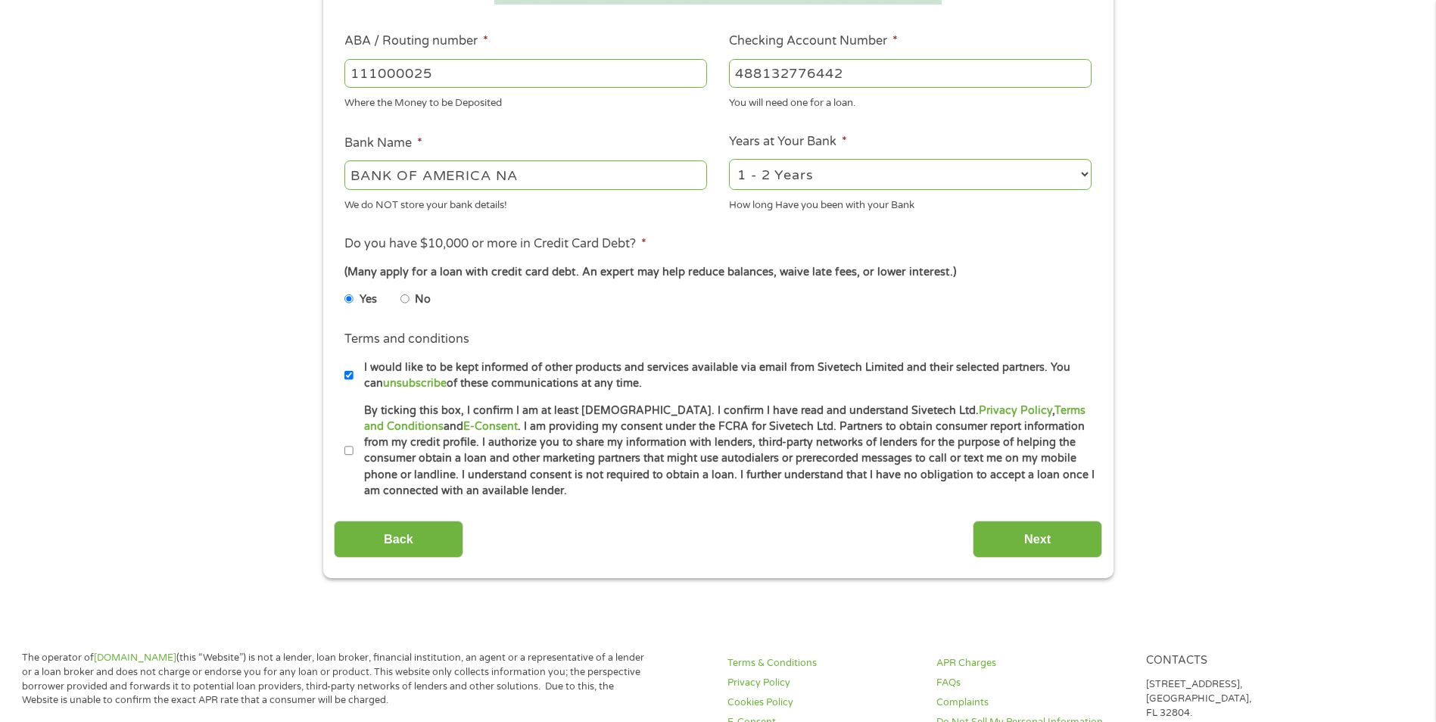
type input "111000025"
click at [350, 449] on input "By ticking this box, I confirm I am at least [DEMOGRAPHIC_DATA]. I confirm I ha…" at bounding box center [348, 451] width 9 height 24
checkbox input "true"
click at [1021, 550] on input "Next" at bounding box center [1036, 539] width 129 height 37
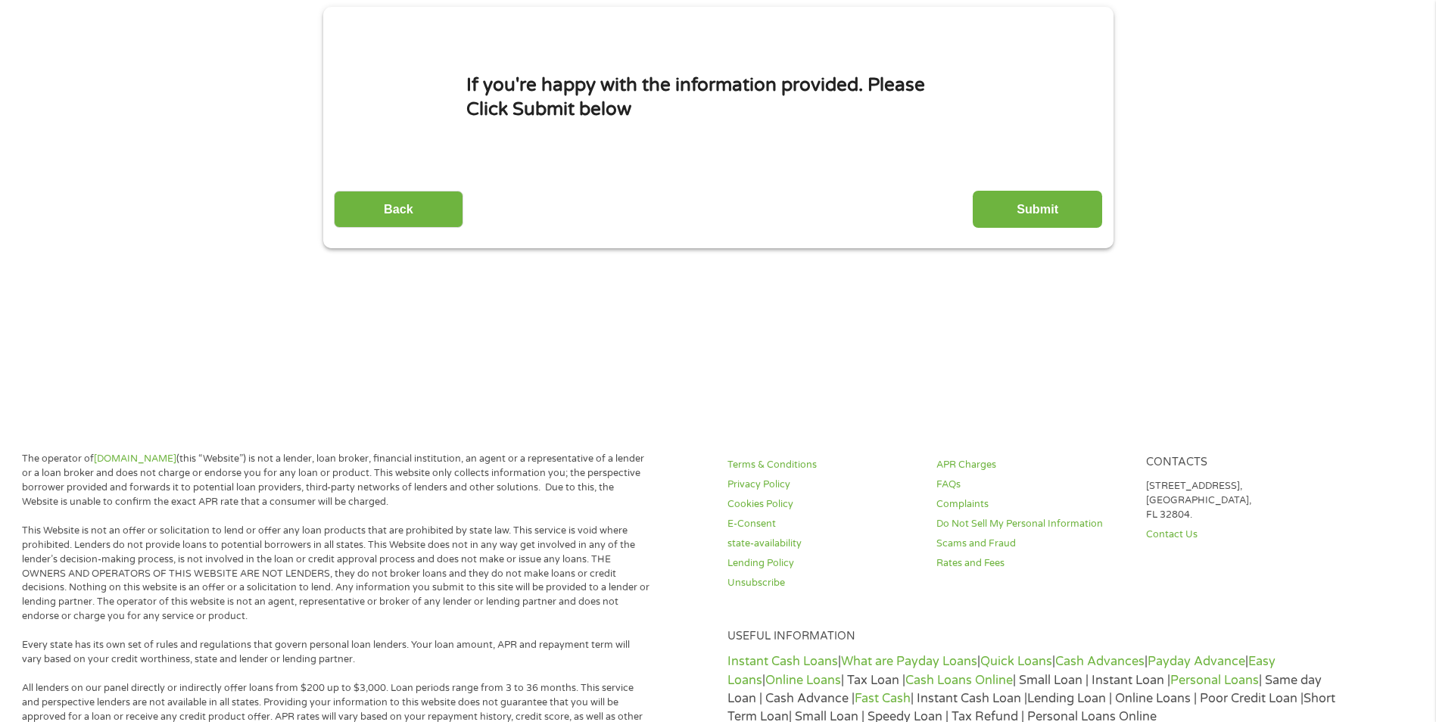
scroll to position [0, 0]
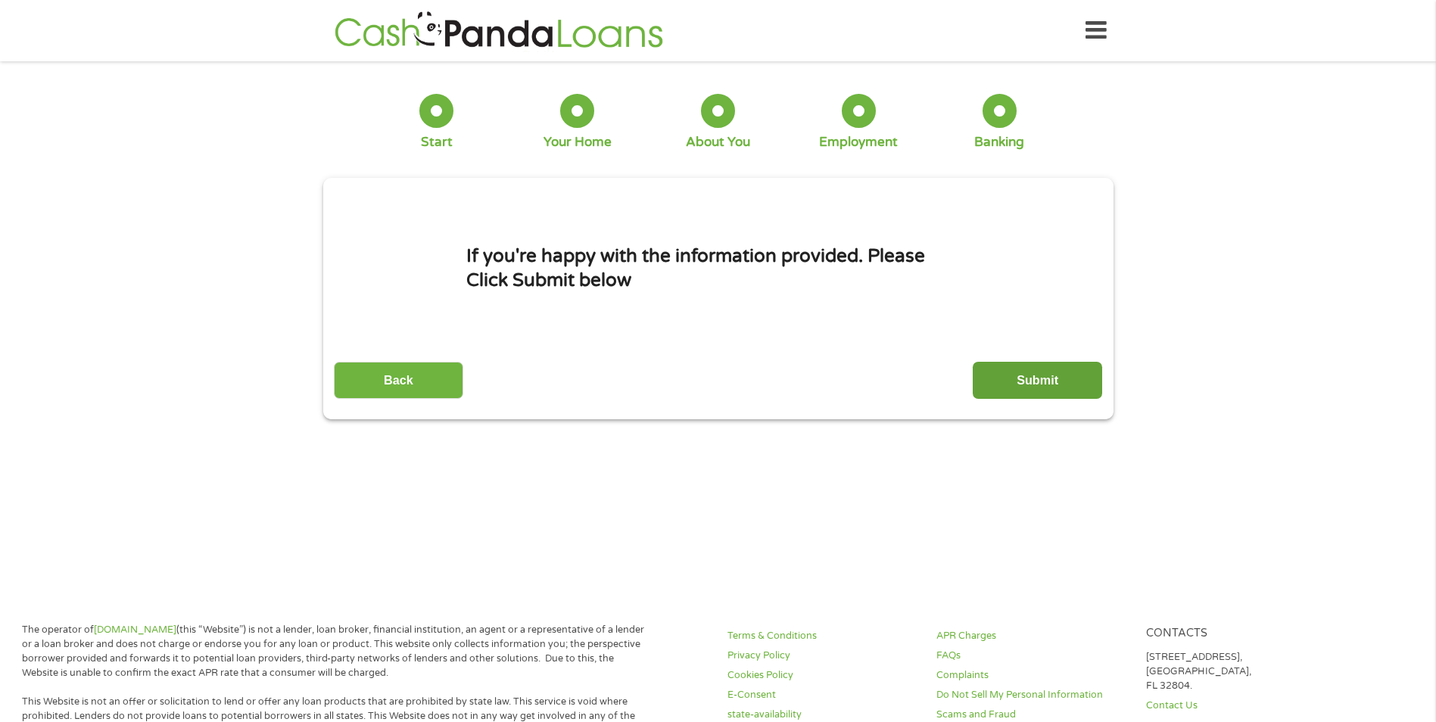
click at [1049, 396] on input "Submit" at bounding box center [1036, 380] width 129 height 37
